Goal: Browse casually: Explore the website without a specific task or goal

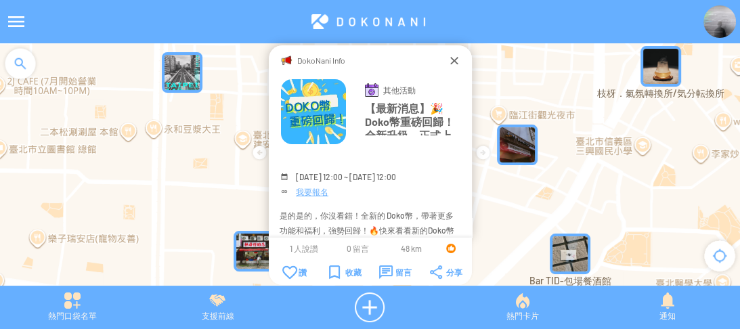
drag, startPoint x: 455, startPoint y: 68, endPoint x: 450, endPoint y: 57, distance: 12.7
click at [450, 57] on div at bounding box center [455, 61] width 14 height 14
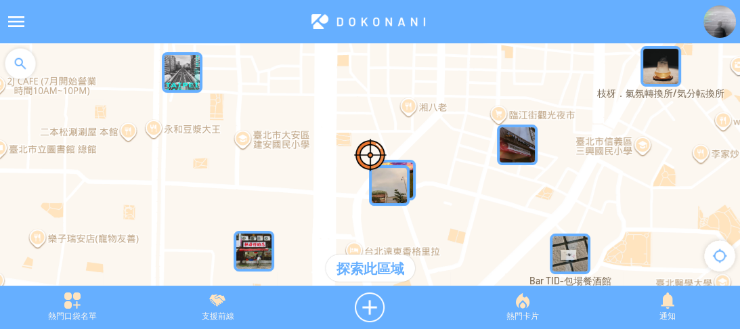
click at [718, 22] on img at bounding box center [720, 21] width 33 height 33
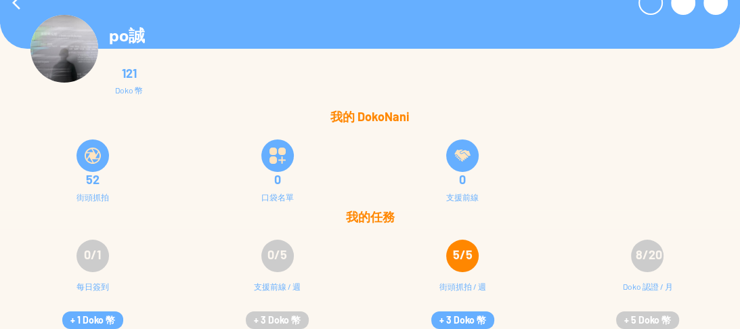
scroll to position [27, 0]
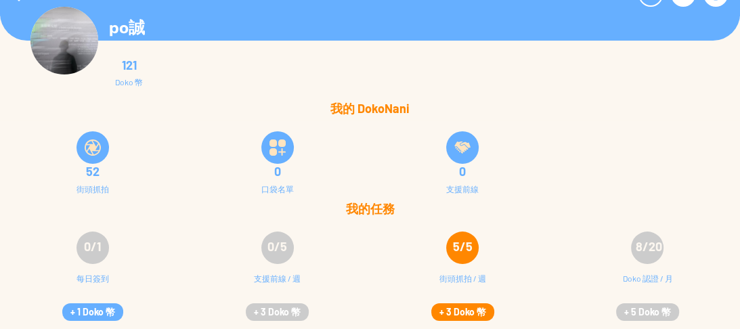
click at [468, 306] on button "+ 3 Doko 幣" at bounding box center [462, 312] width 63 height 18
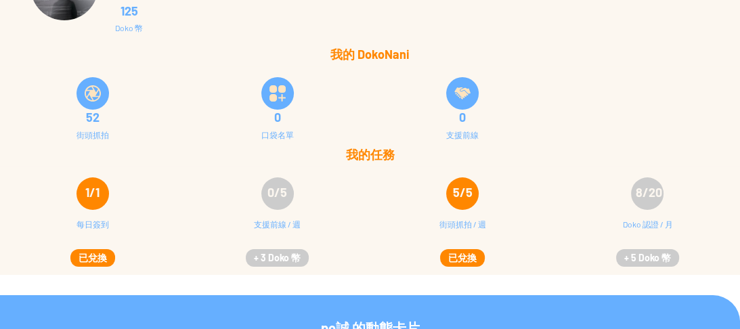
scroll to position [0, 0]
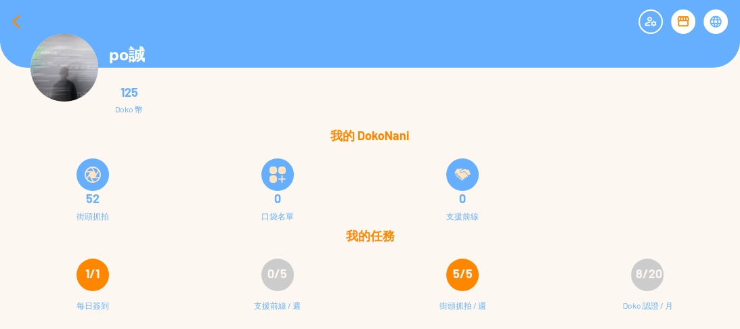
click at [16, 19] on div at bounding box center [16, 21] width 33 height 33
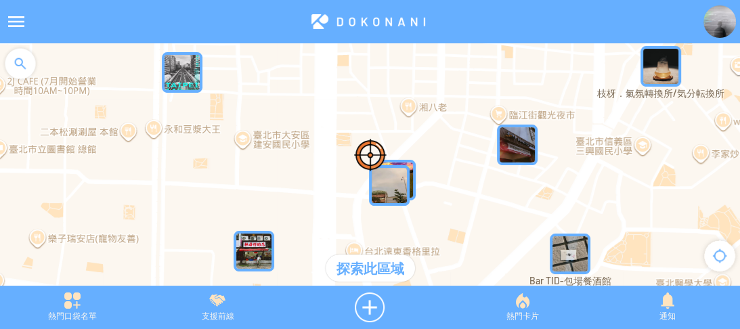
click at [10, 64] on div at bounding box center [20, 63] width 41 height 41
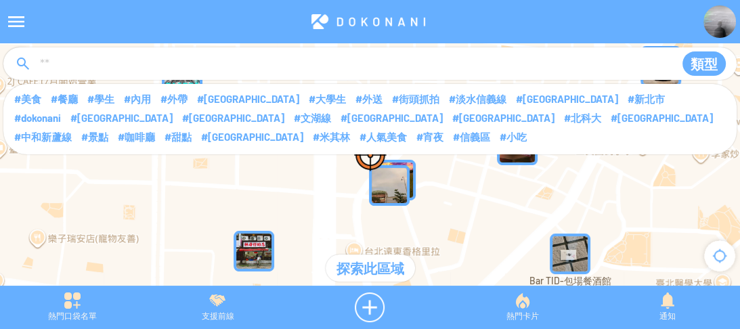
click at [61, 54] on input at bounding box center [352, 64] width 626 height 26
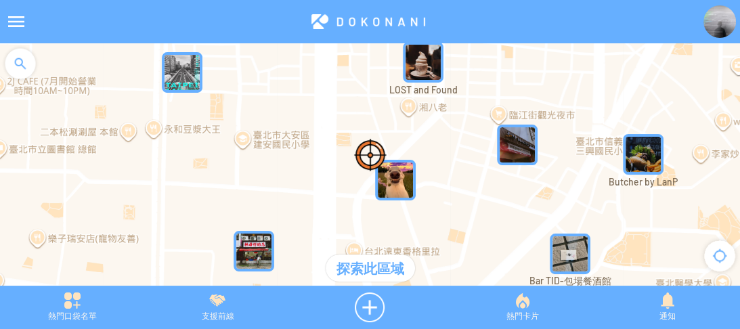
click at [28, 63] on div at bounding box center [20, 63] width 41 height 41
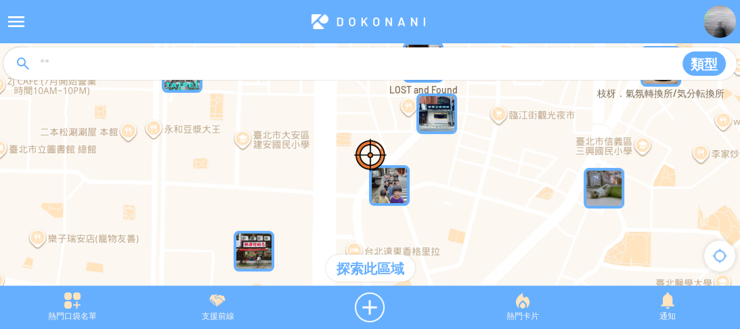
click at [95, 64] on input at bounding box center [352, 64] width 626 height 26
type input "****"
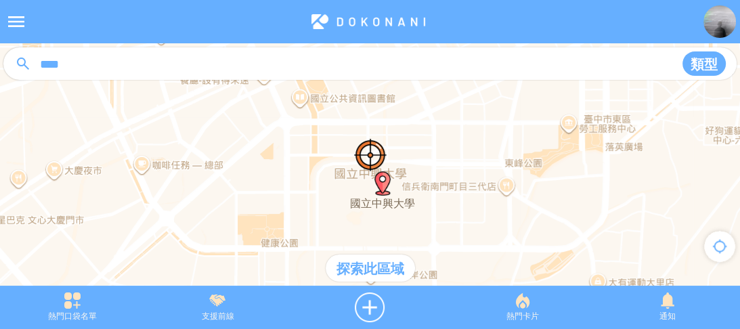
click at [363, 261] on div "探索此區域" at bounding box center [370, 268] width 89 height 27
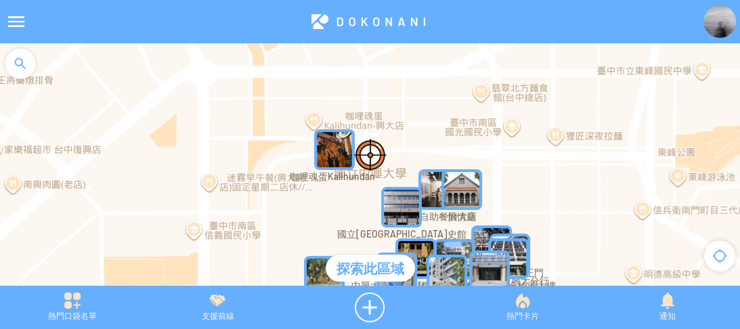
click at [471, 187] on img "P9GySR8yCk2MapIcon" at bounding box center [462, 189] width 41 height 41
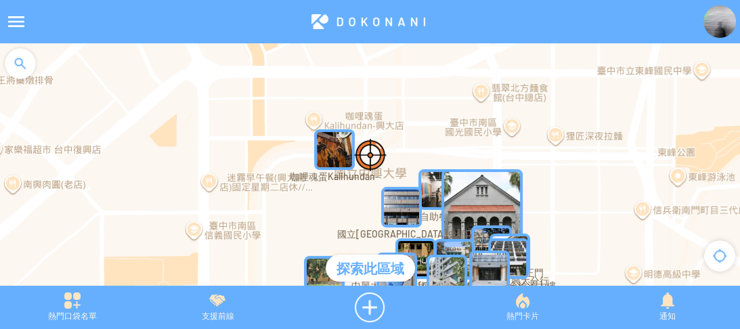
click at [469, 187] on img "P9GySR8yCk2MapIcon" at bounding box center [482, 209] width 81 height 81
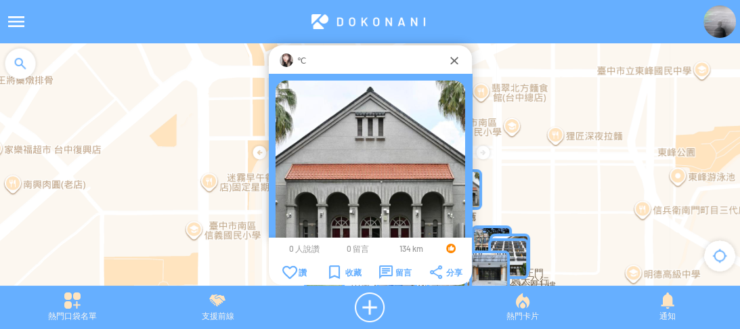
click at [521, 247] on img "qfQSy1GTd9HMapIcon" at bounding box center [508, 258] width 41 height 41
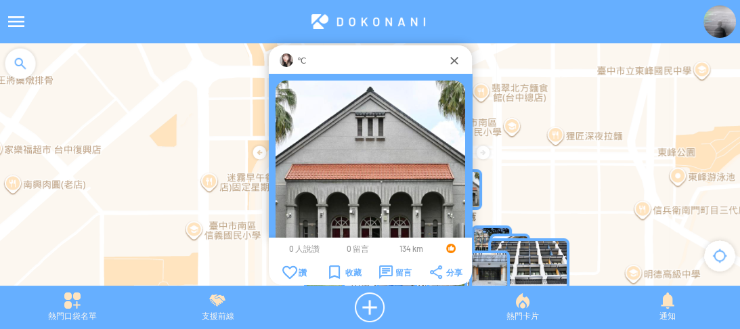
click at [523, 251] on img "qfQSy1GTd9HMapIcon" at bounding box center [528, 278] width 81 height 81
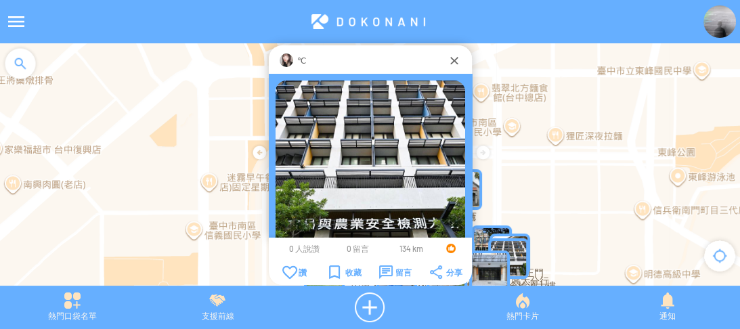
click at [282, 55] on img at bounding box center [287, 61] width 14 height 14
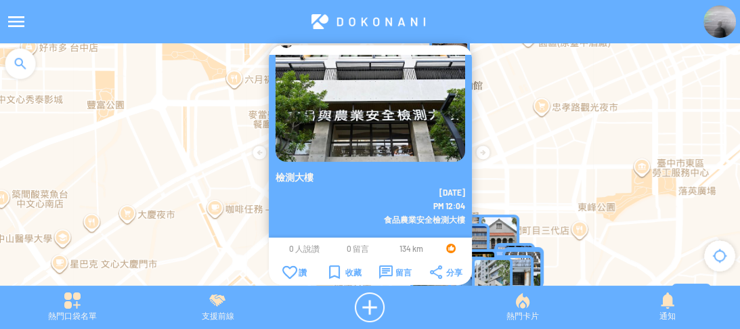
scroll to position [28, 0]
